Goal: Transaction & Acquisition: Purchase product/service

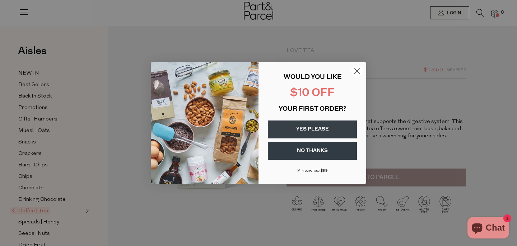
click at [358, 65] on circle "Close dialog" at bounding box center [357, 71] width 12 height 12
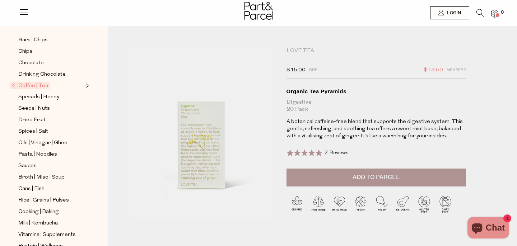
scroll to position [126, 0]
click at [31, 85] on span "Coffee | Tea" at bounding box center [30, 85] width 40 height 8
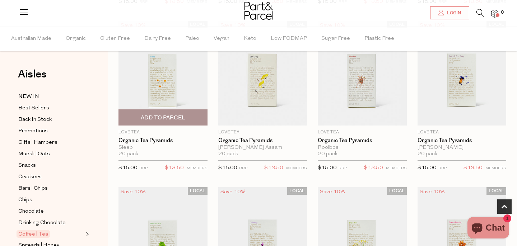
scroll to position [237, 0]
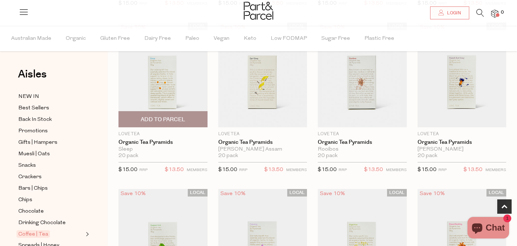
click at [171, 116] on span "Add To Parcel" at bounding box center [163, 120] width 44 height 8
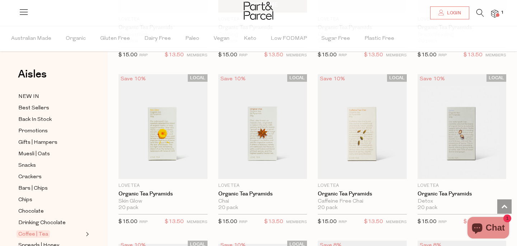
scroll to position [548, 0]
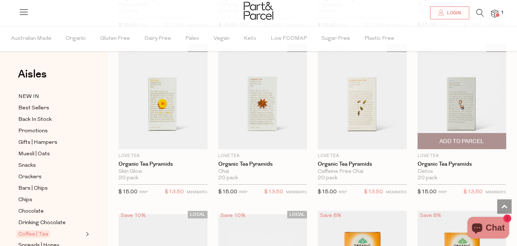
click at [470, 139] on span "Add To Parcel" at bounding box center [461, 142] width 44 height 8
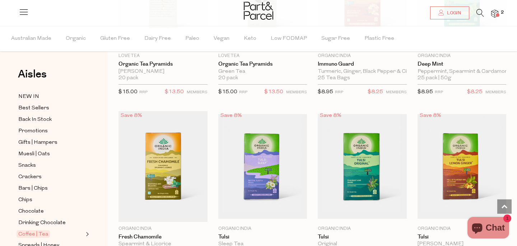
scroll to position [835, 0]
